Goal: Navigation & Orientation: Find specific page/section

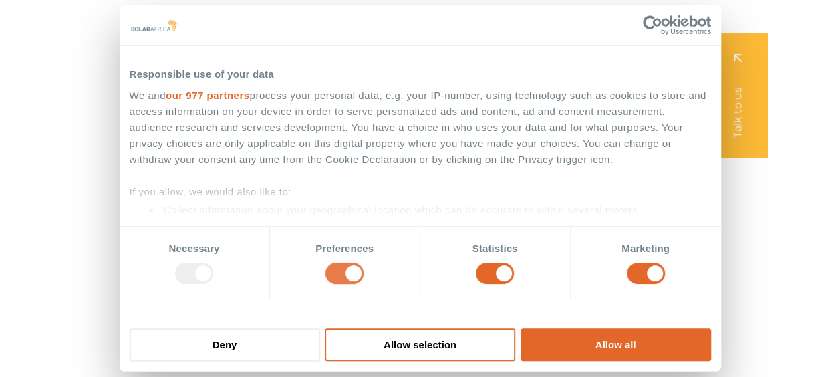
click at [330, 273] on input "Preferences" at bounding box center [344, 273] width 38 height 21
checkbox input "false"
click at [485, 271] on input "Statistics" at bounding box center [495, 273] width 38 height 21
checkbox input "false"
click at [629, 271] on input "Marketing" at bounding box center [646, 273] width 38 height 21
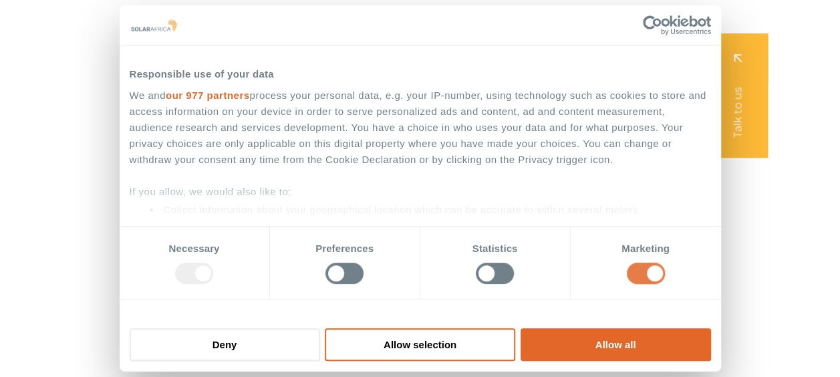
checkbox input "false"
click at [461, 339] on button "Allow selection" at bounding box center [420, 344] width 190 height 33
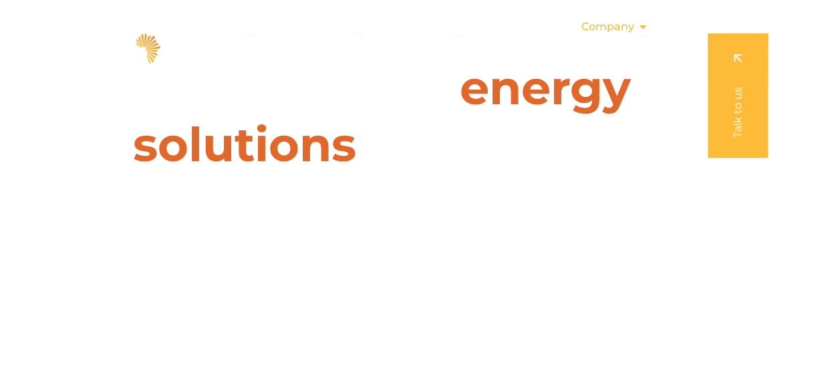
click at [638, 30] on icon "Menu" at bounding box center [642, 26] width 11 height 11
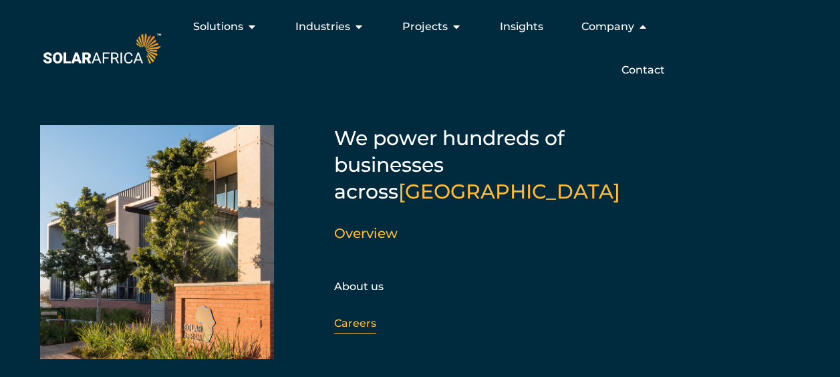
click at [350, 317] on link "Careers" at bounding box center [355, 323] width 42 height 13
